Goal: Information Seeking & Learning: Check status

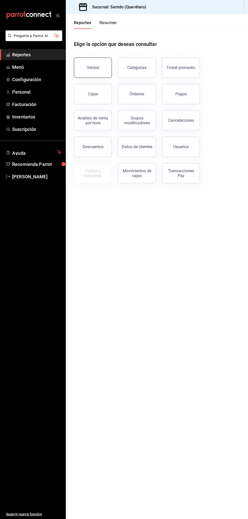
click at [98, 68] on div "Ventas" at bounding box center [93, 67] width 12 height 5
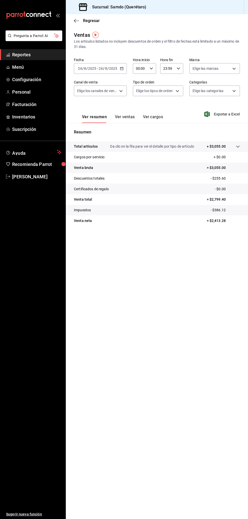
click at [40, 56] on span "Reportes" at bounding box center [36, 54] width 49 height 7
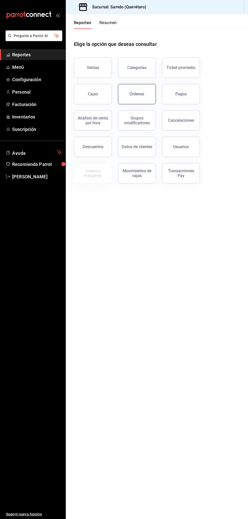
click at [148, 87] on button "Órdenes" at bounding box center [137, 94] width 38 height 20
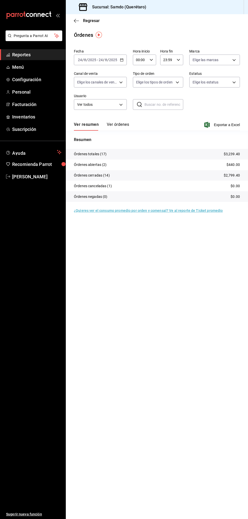
click at [127, 124] on button "Ver órdenes" at bounding box center [118, 126] width 22 height 9
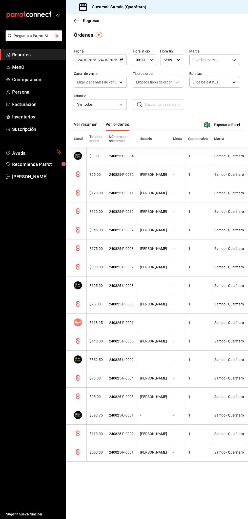
click at [94, 127] on button "Ver resumen" at bounding box center [86, 126] width 24 height 9
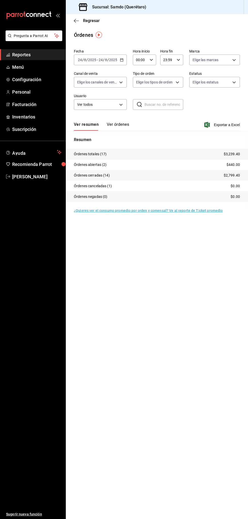
click at [38, 56] on span "Reportes" at bounding box center [36, 54] width 49 height 7
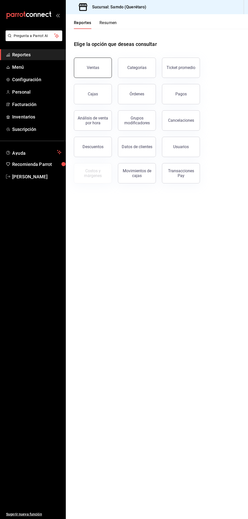
click at [99, 70] on button "Ventas" at bounding box center [93, 68] width 38 height 20
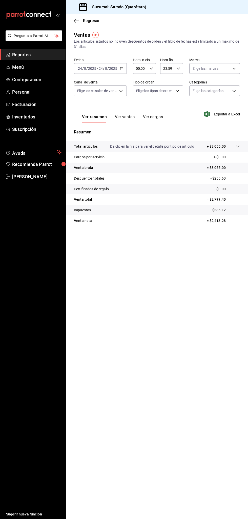
click at [48, 53] on span "Reportes" at bounding box center [36, 54] width 49 height 7
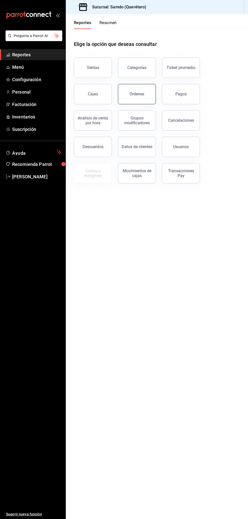
click at [145, 91] on button "Órdenes" at bounding box center [137, 94] width 38 height 20
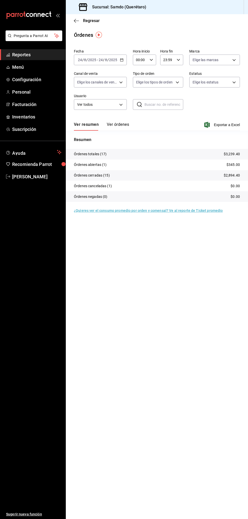
click at [123, 129] on button "Ver órdenes" at bounding box center [118, 126] width 22 height 9
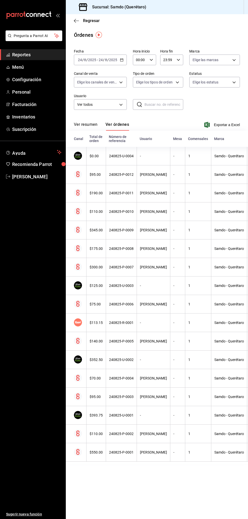
click at [93, 124] on button "Ver resumen" at bounding box center [86, 126] width 24 height 9
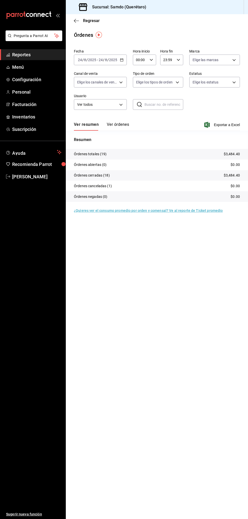
click at [126, 126] on button "Ver órdenes" at bounding box center [118, 126] width 22 height 9
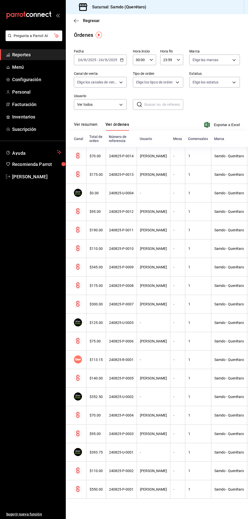
click at [40, 57] on span "Reportes" at bounding box center [36, 54] width 49 height 7
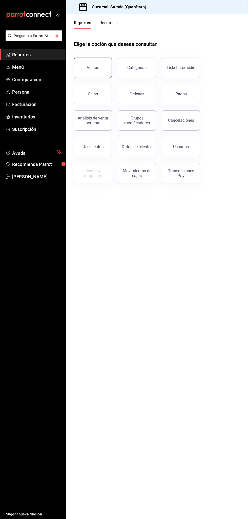
click at [99, 65] on button "Ventas" at bounding box center [93, 68] width 38 height 20
